Goal: Task Accomplishment & Management: Use online tool/utility

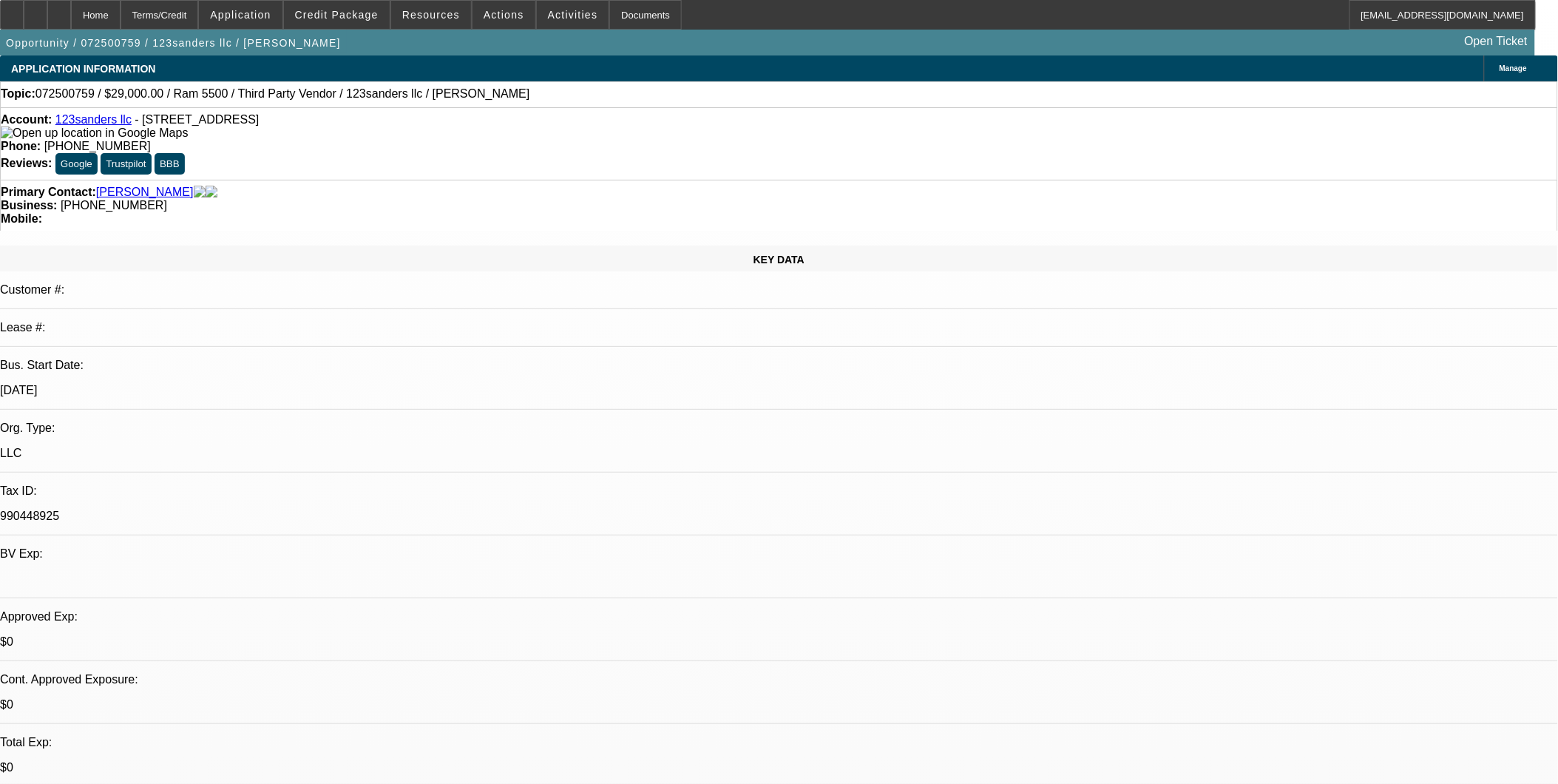
select select "0"
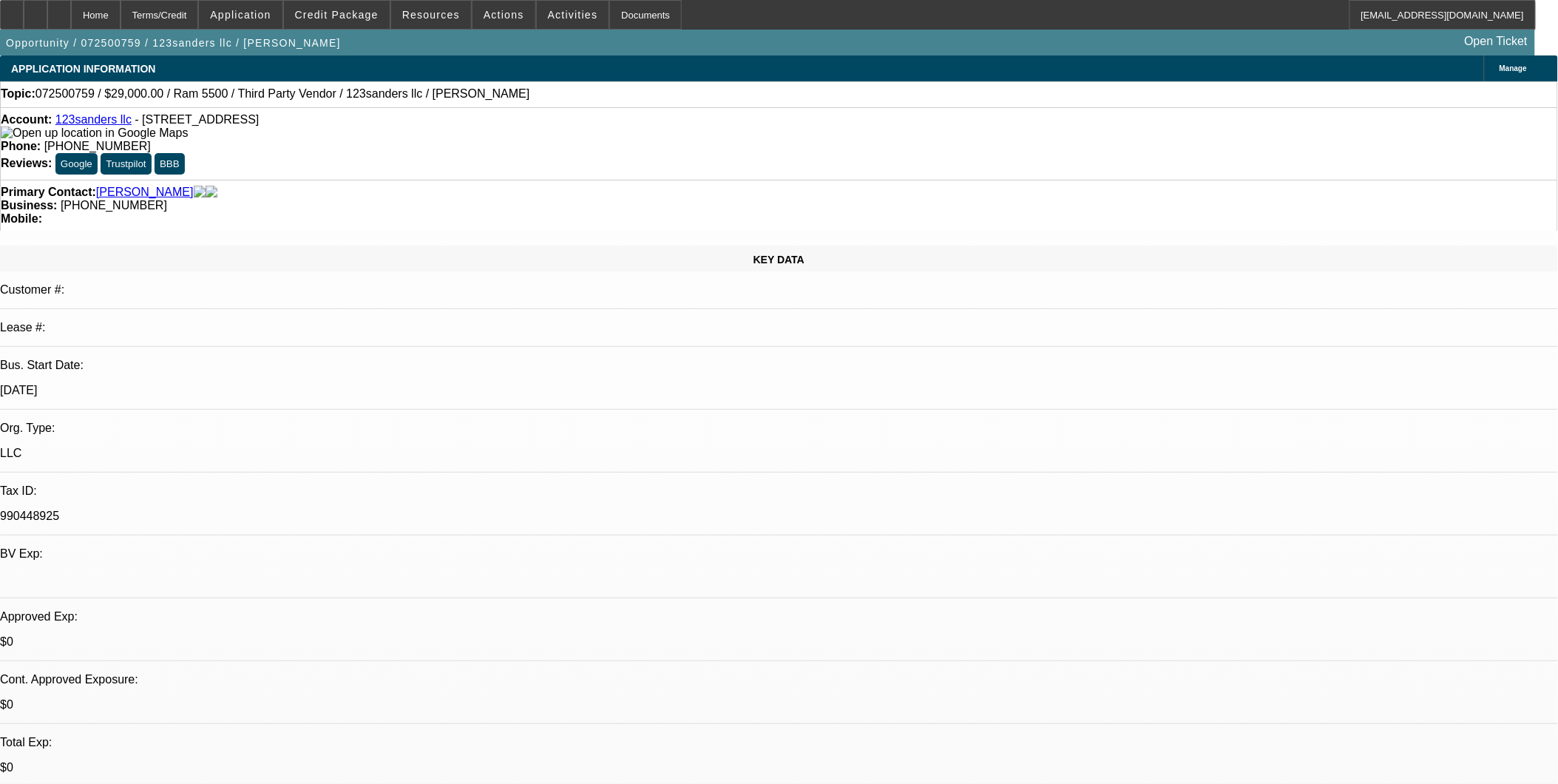
select select "0"
select select "1"
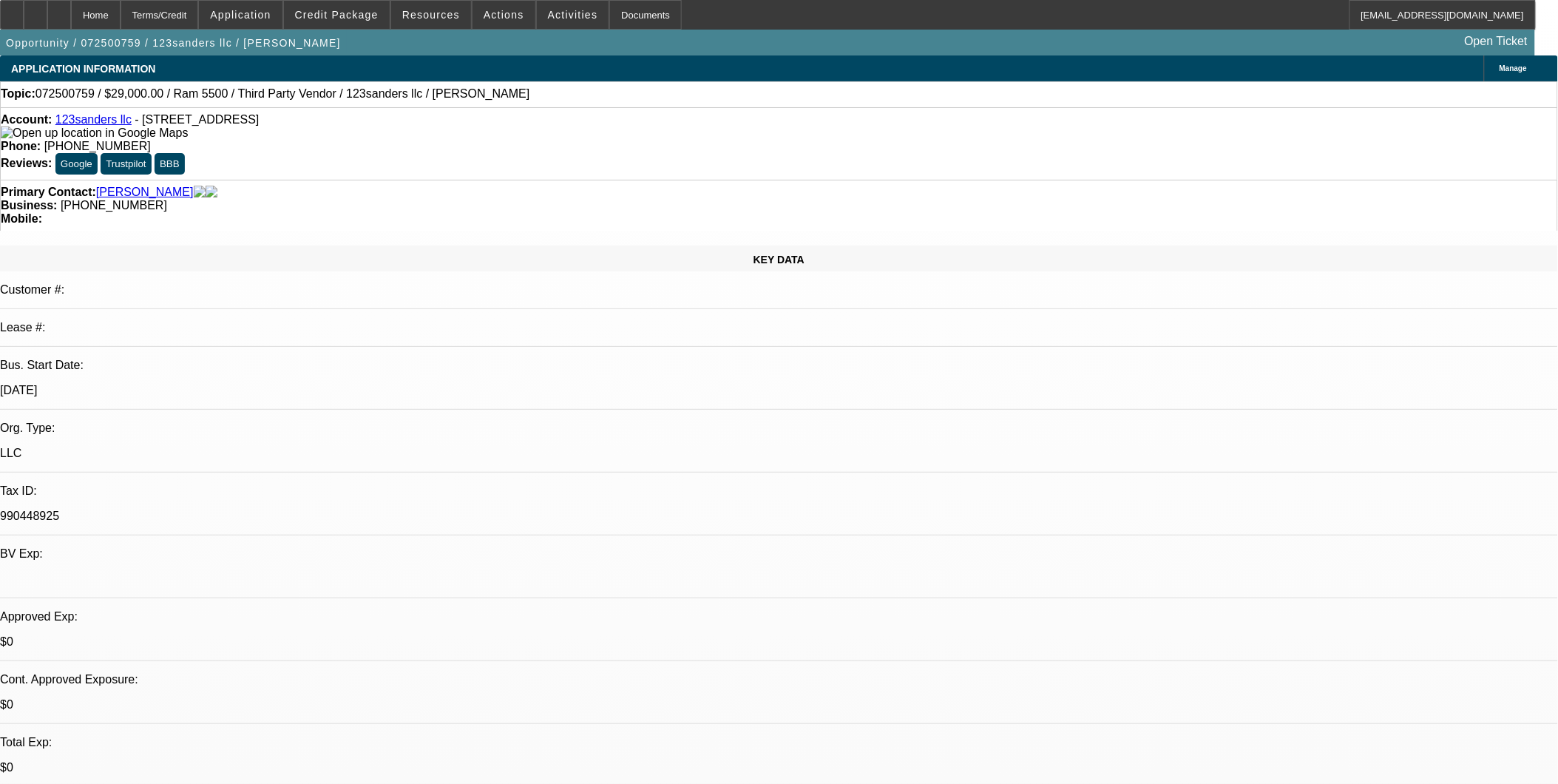
select select "1"
select select "6"
select select "1"
select select "2"
select select "6"
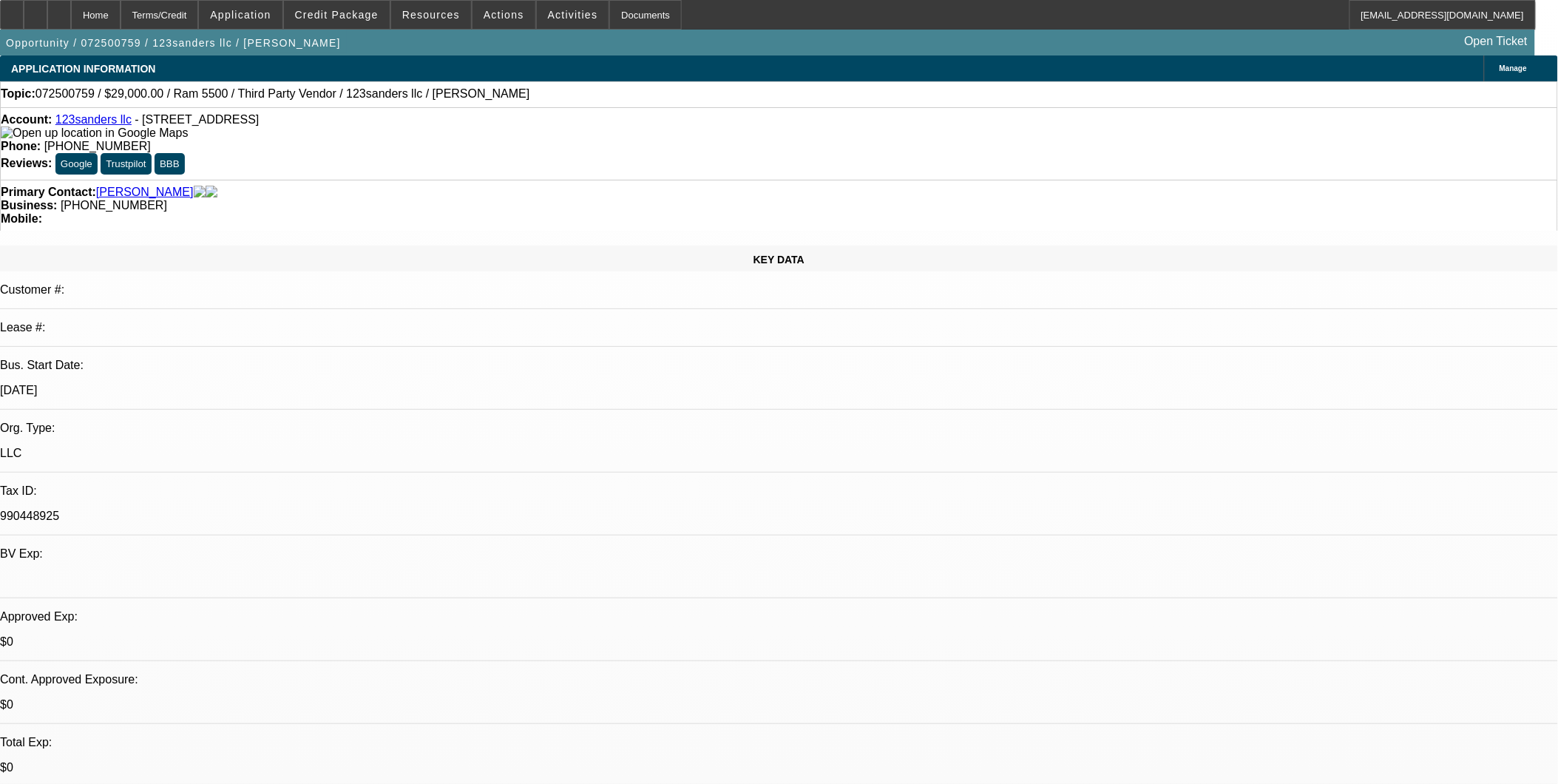
select select "1"
select select "6"
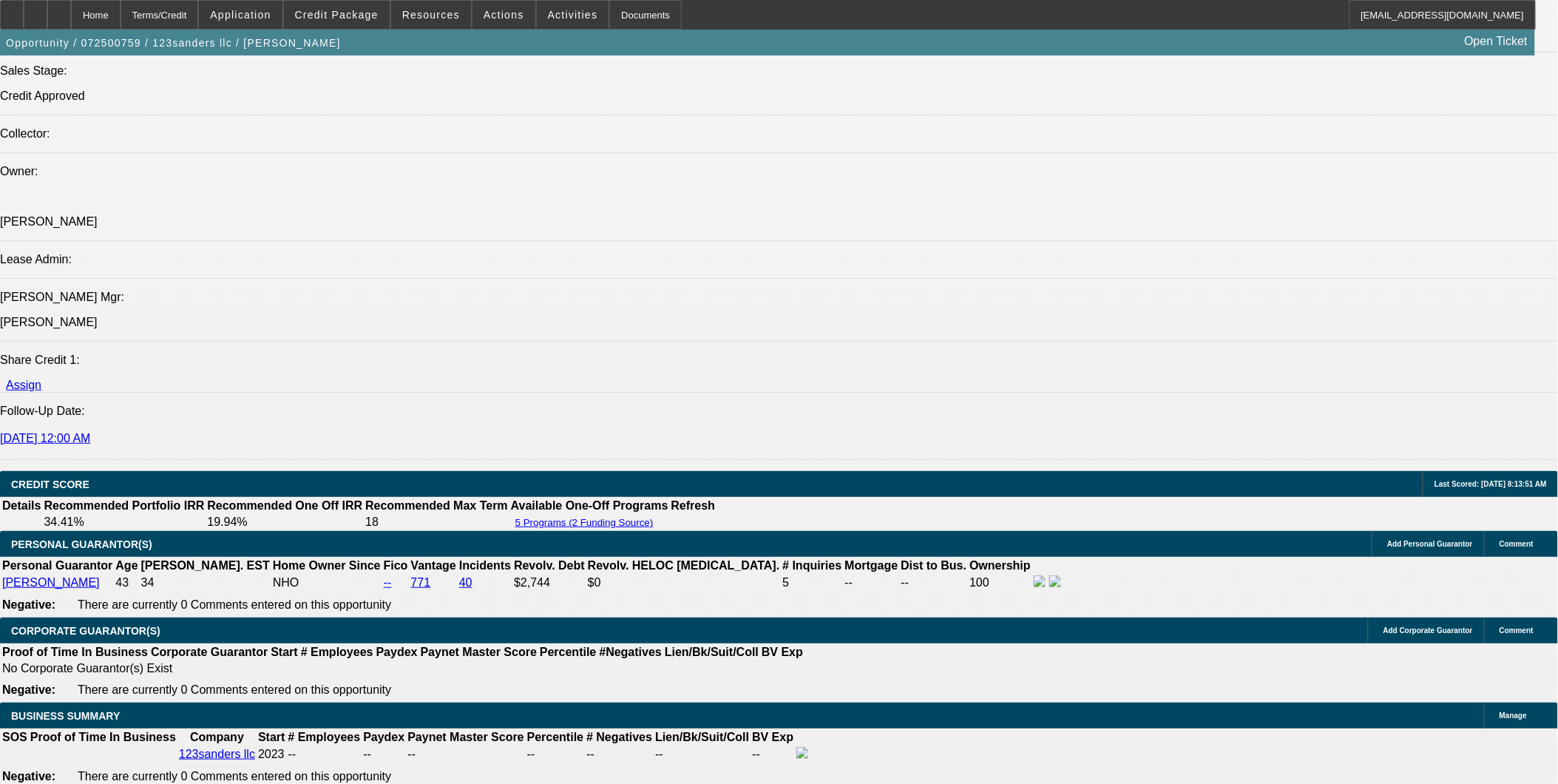
scroll to position [1807, 0]
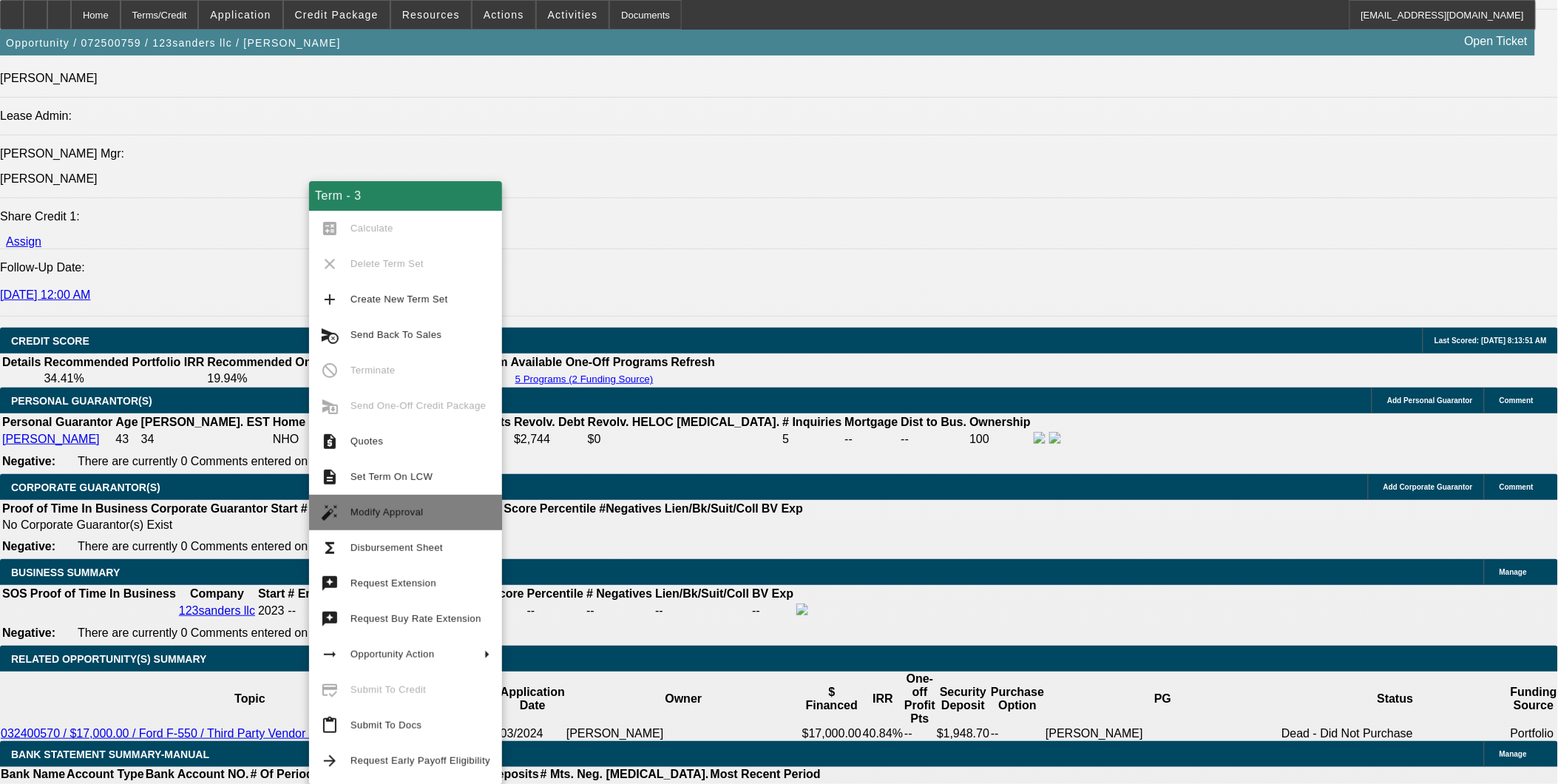
click at [414, 498] on button "auto_fix_high Modify Approval" at bounding box center [405, 513] width 193 height 36
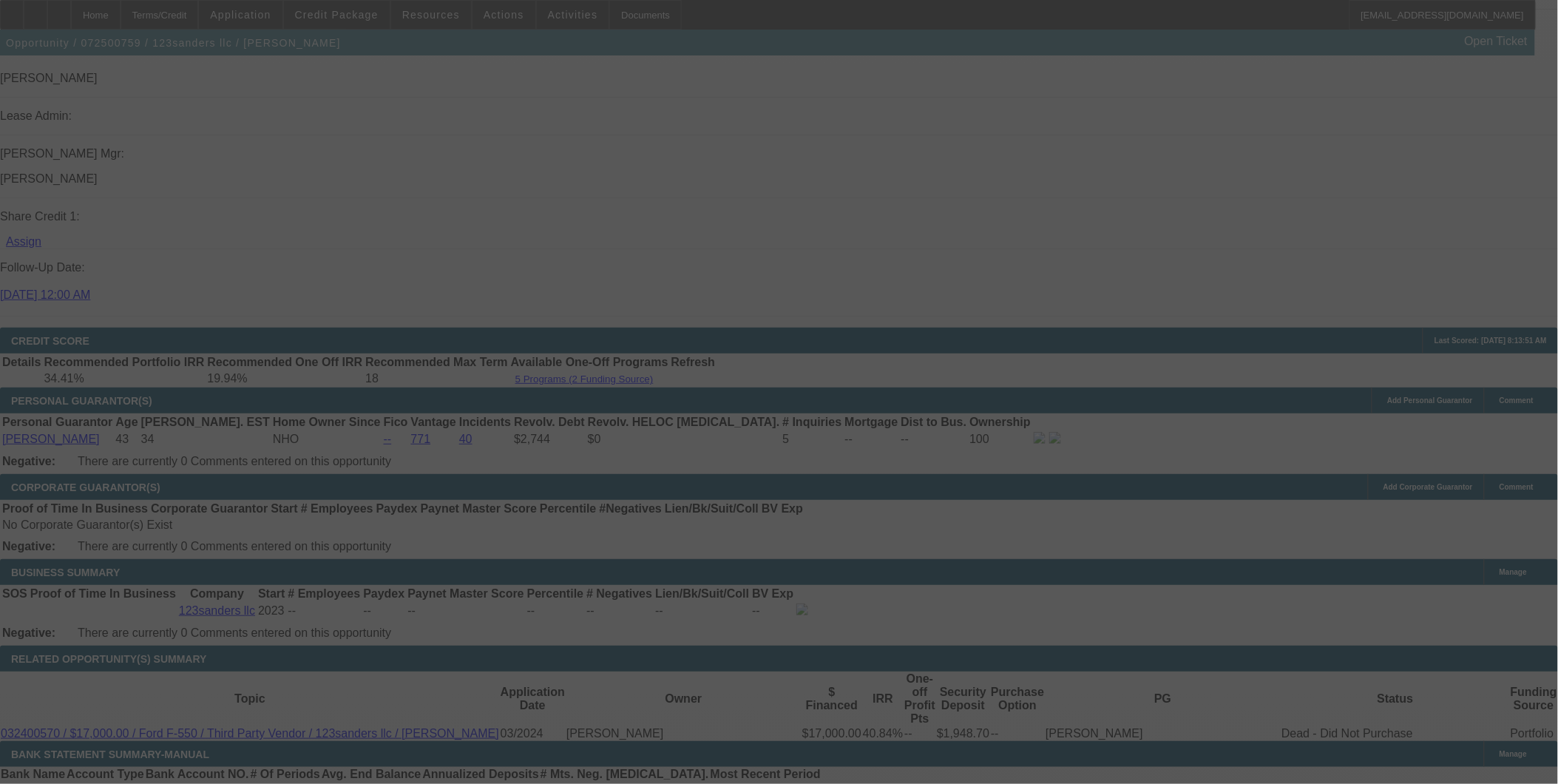
click at [1185, 212] on div at bounding box center [779, 392] width 1558 height 784
click at [1186, 213] on div at bounding box center [779, 392] width 1558 height 784
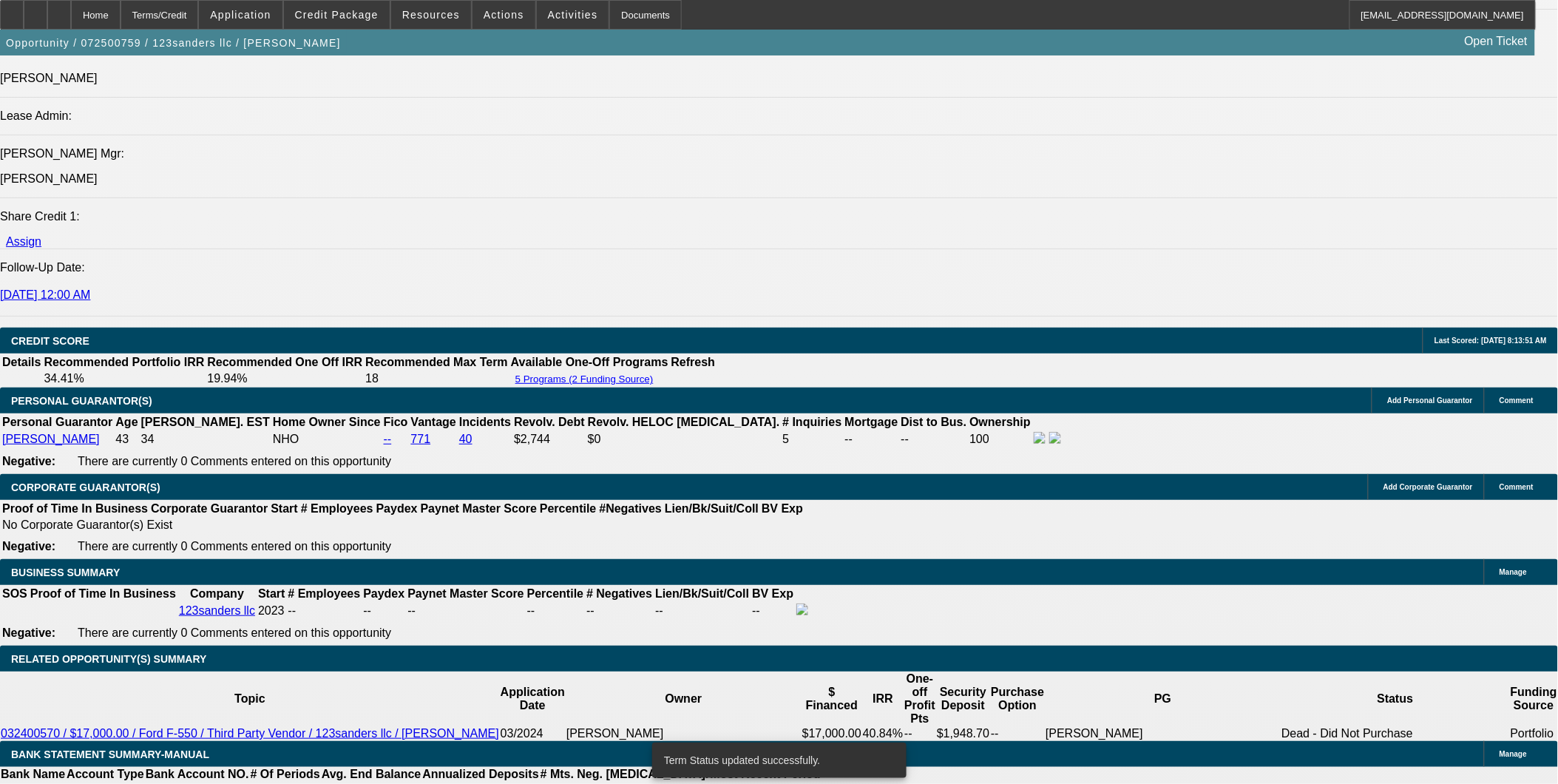
select select "0"
select select "6"
select select "0"
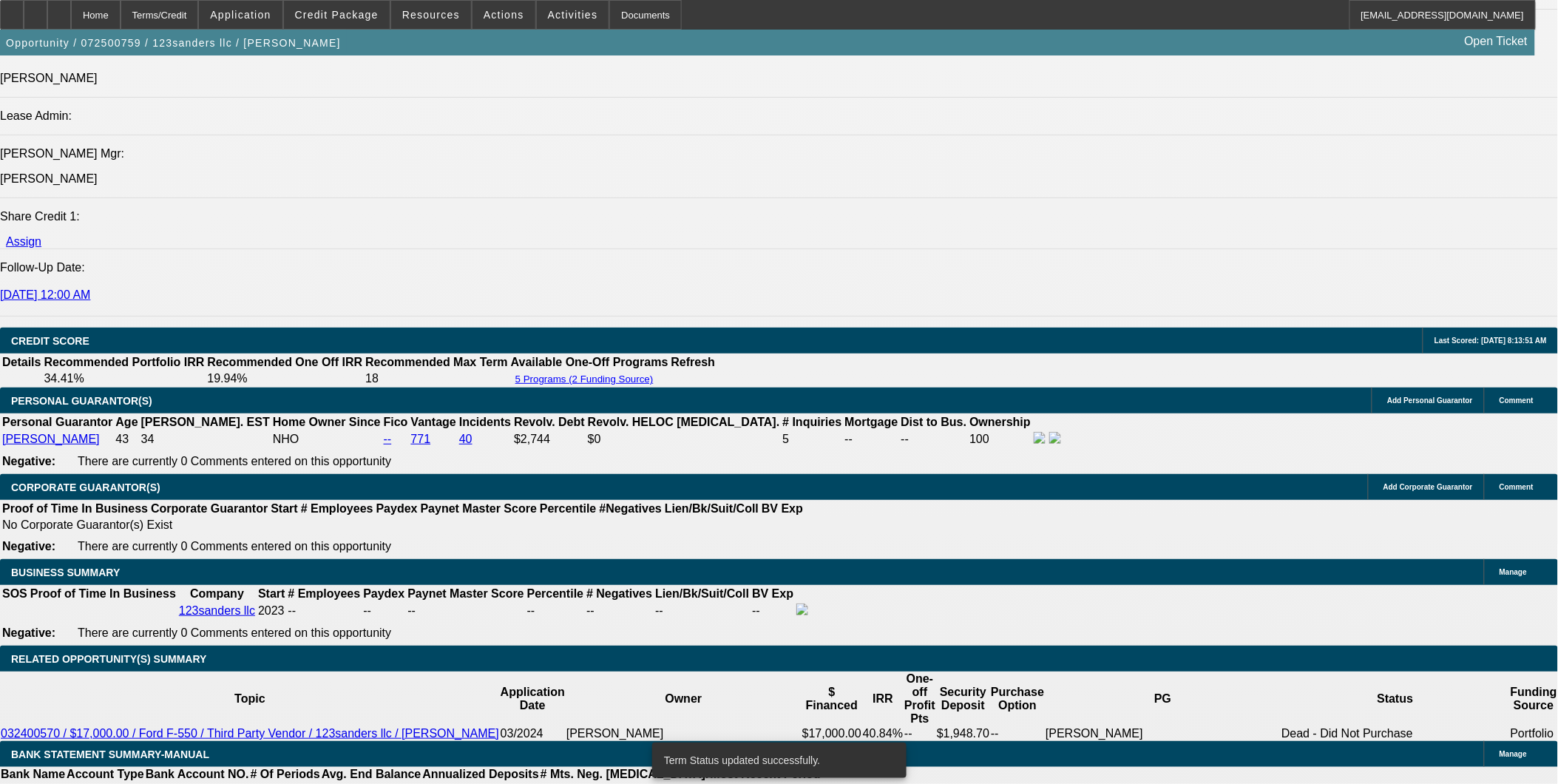
select select "0"
select select "6"
select select "0"
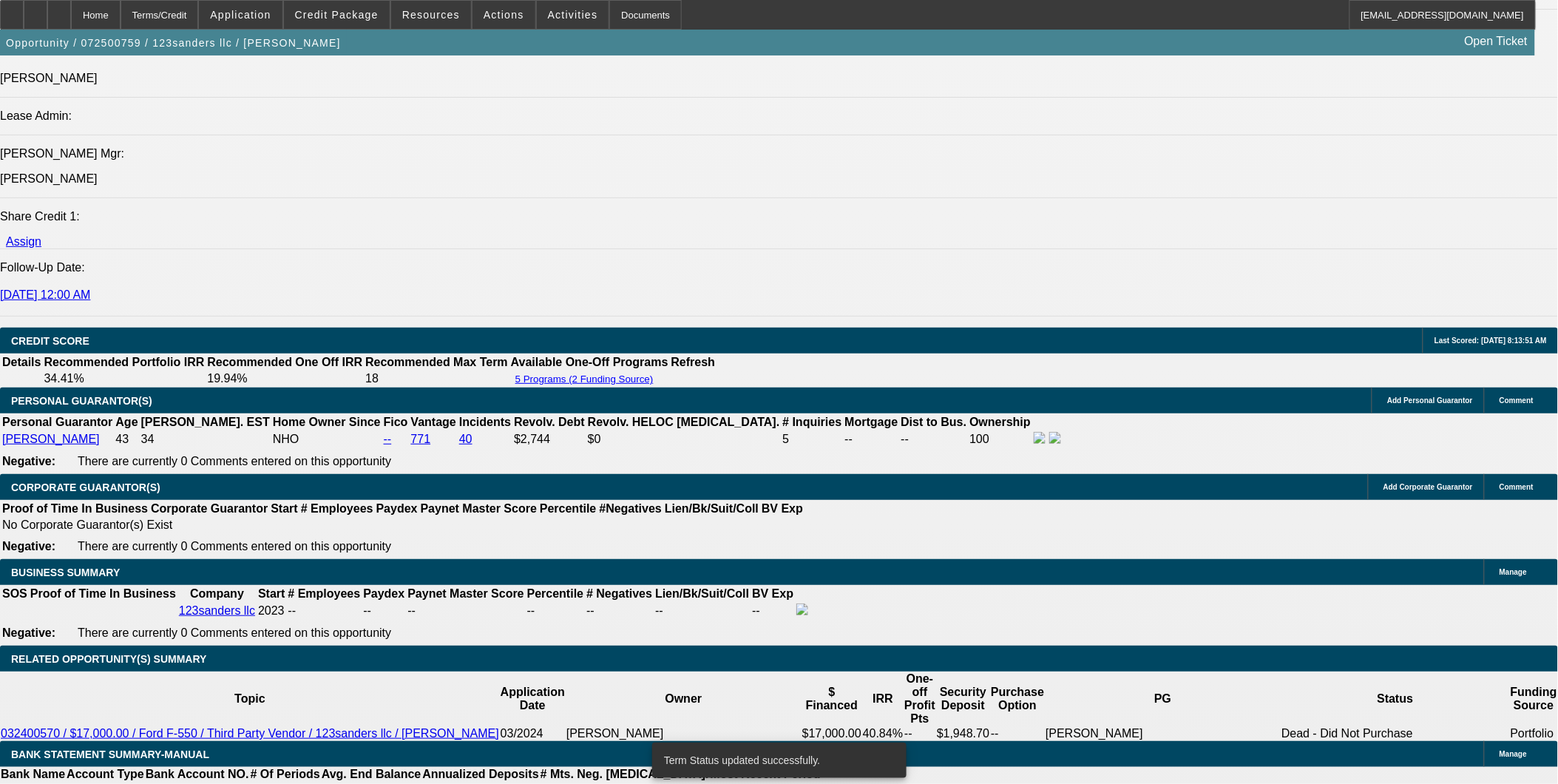
select select "2"
select select "0"
select select "6"
select select "0"
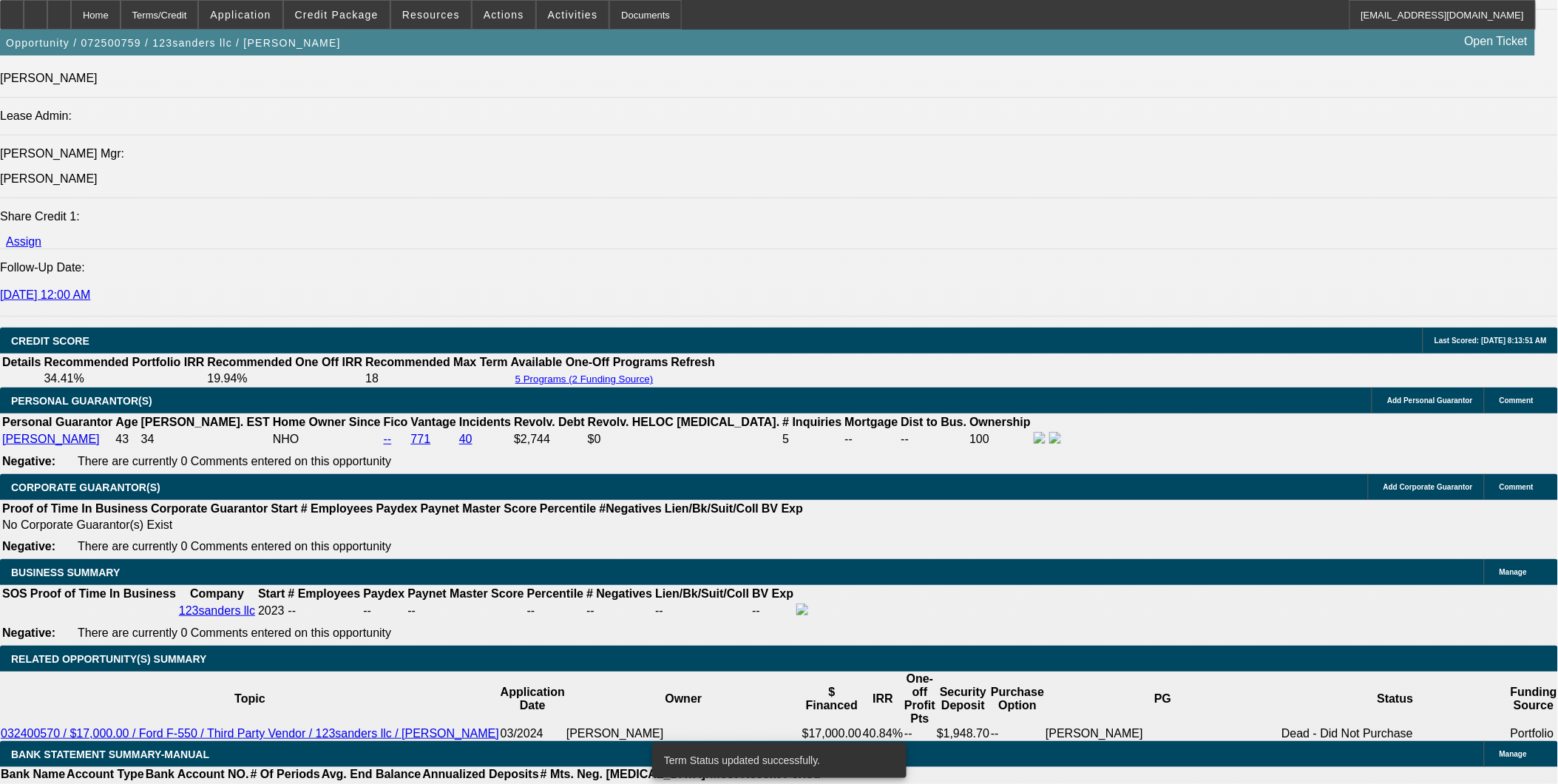
select select "0"
select select "6"
drag, startPoint x: 1270, startPoint y: 318, endPoint x: 1270, endPoint y: 306, distance: 12.0
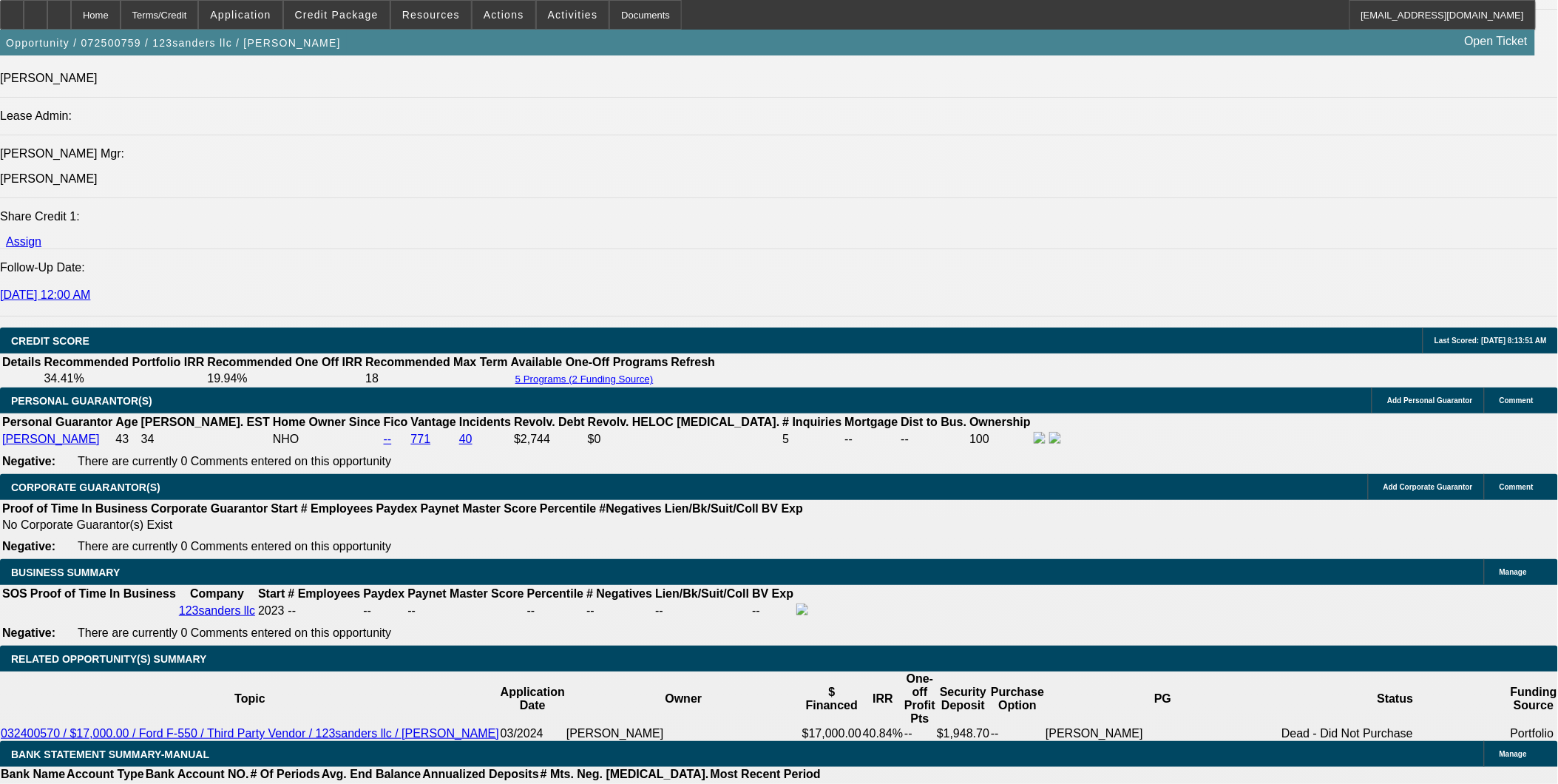
scroll to position [0, 0]
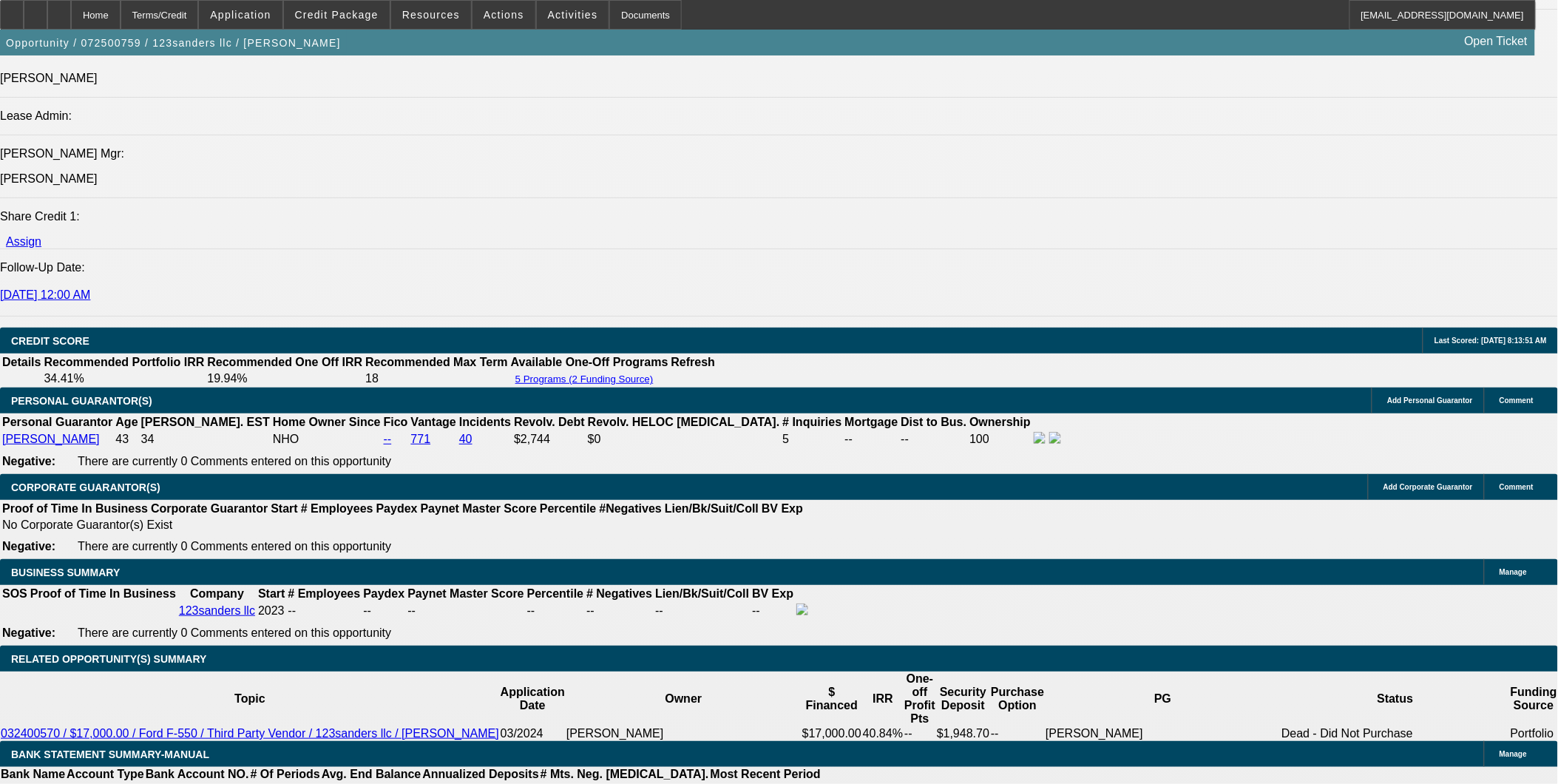
type input "17"
type input "UNKNOWN"
type input "1725"
type input "36.8"
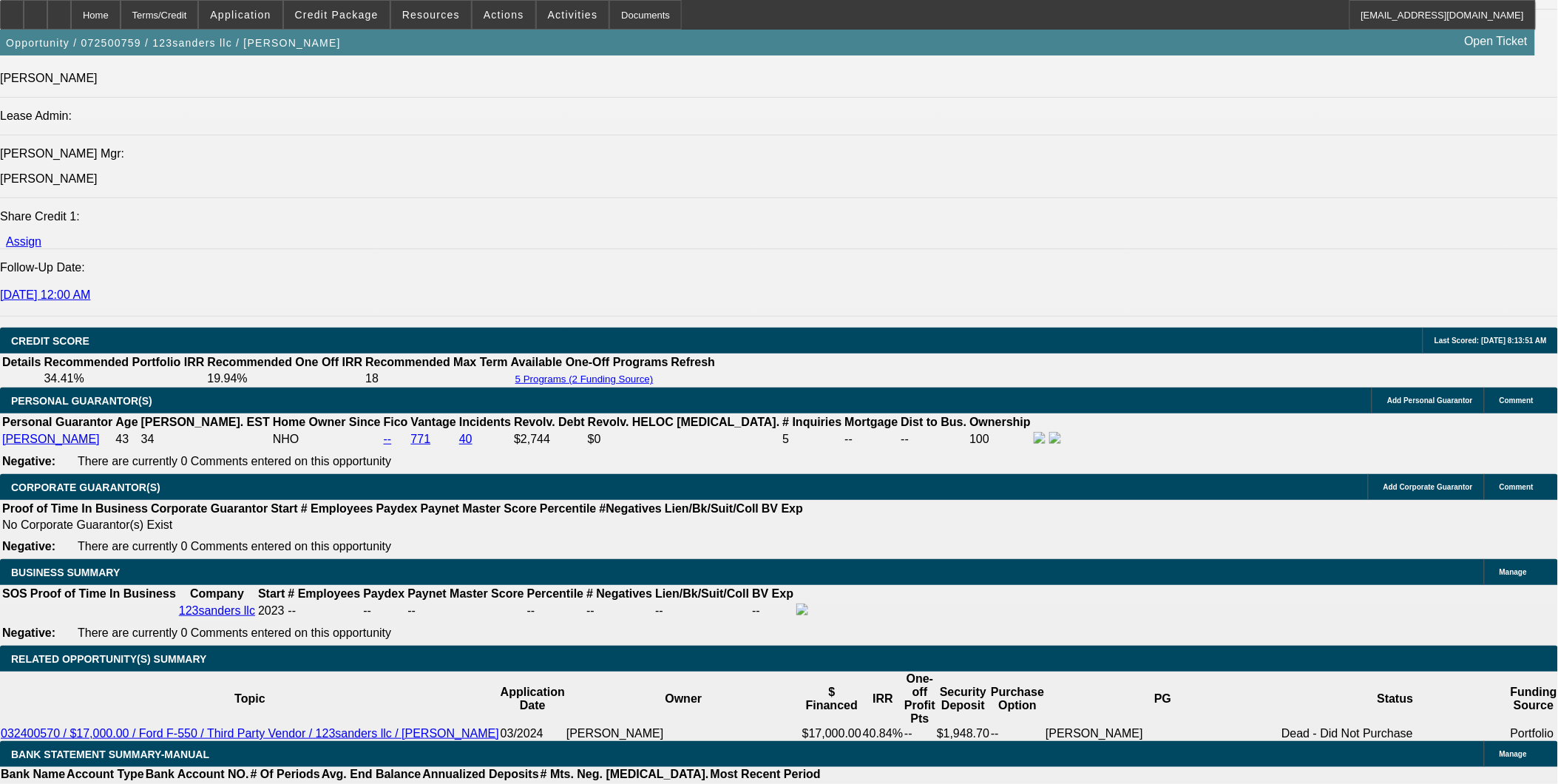
type input "$1,725.00"
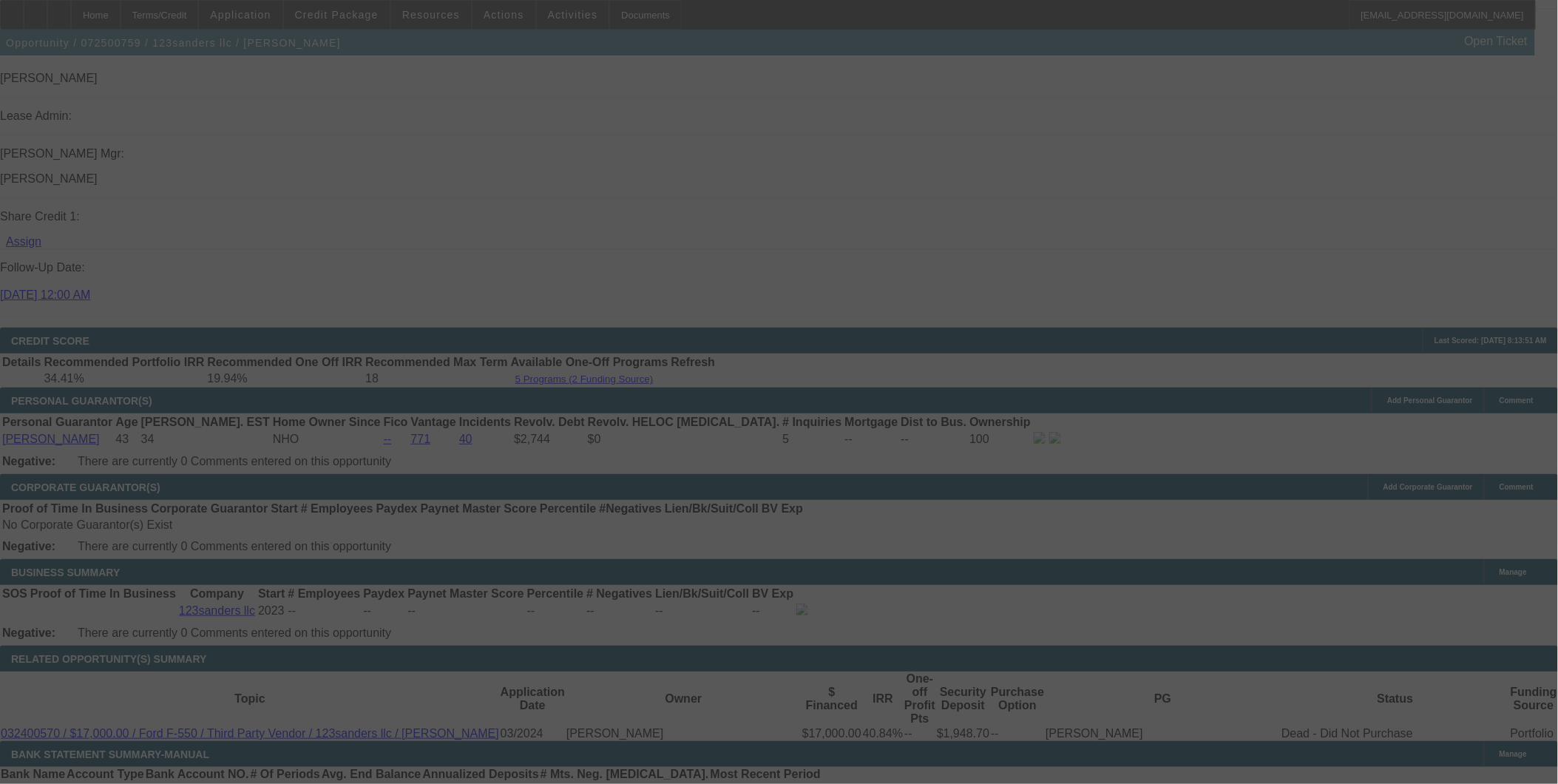
select select "0"
select select "6"
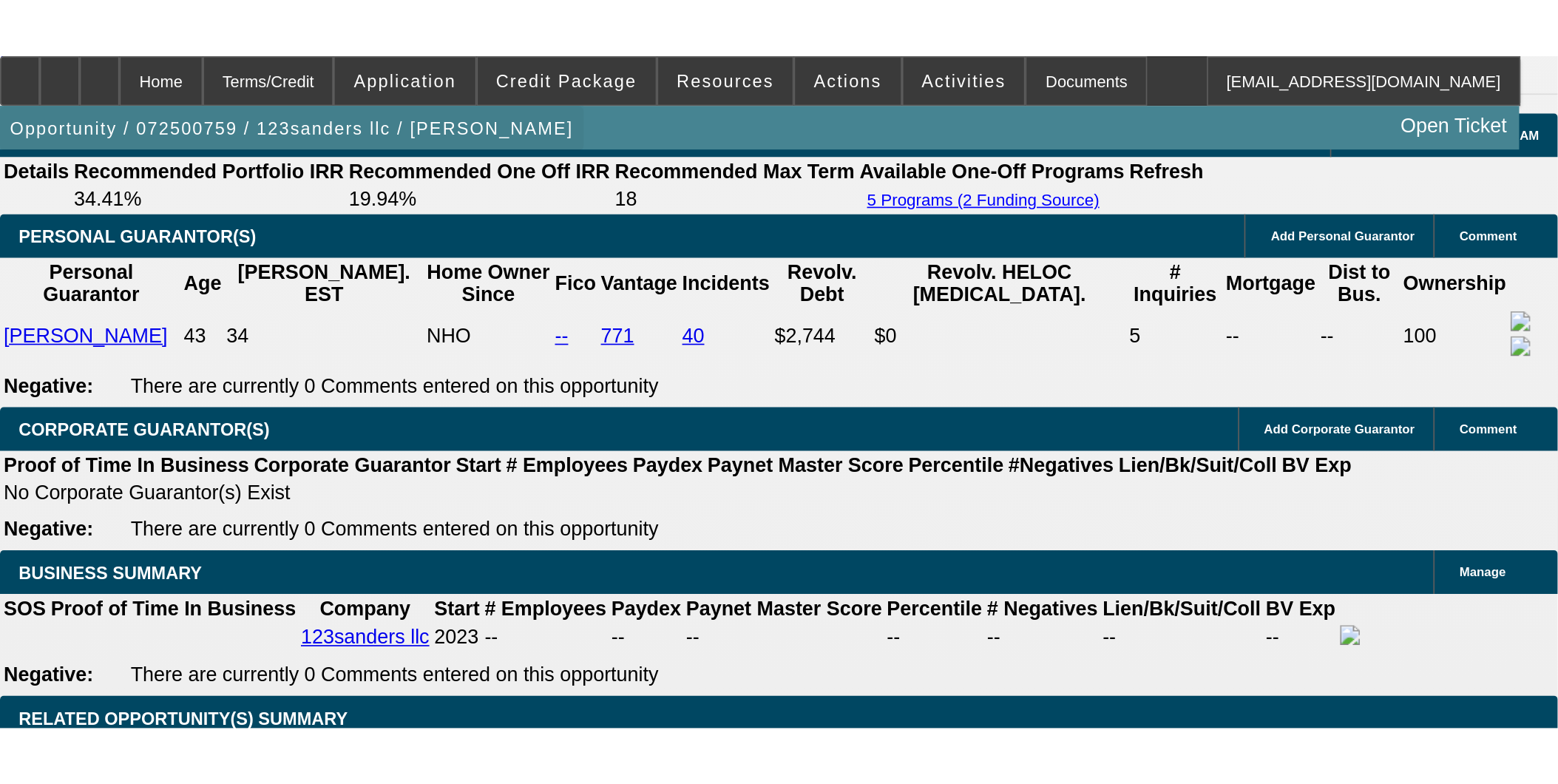
scroll to position [1807, 0]
